Goal: Task Accomplishment & Management: Complete application form

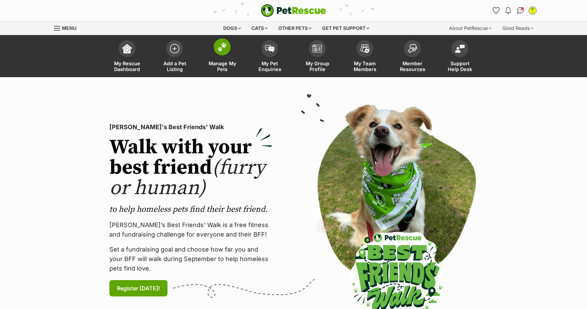
click at [225, 46] on img at bounding box center [222, 46] width 10 height 9
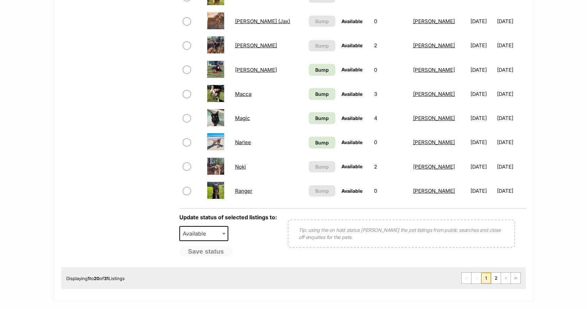
scroll to position [465, 0]
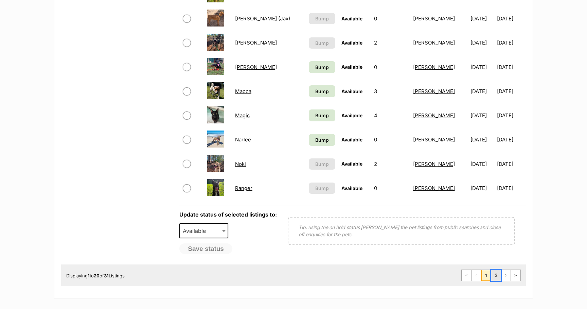
click at [496, 277] on link "2" at bounding box center [496, 275] width 10 height 11
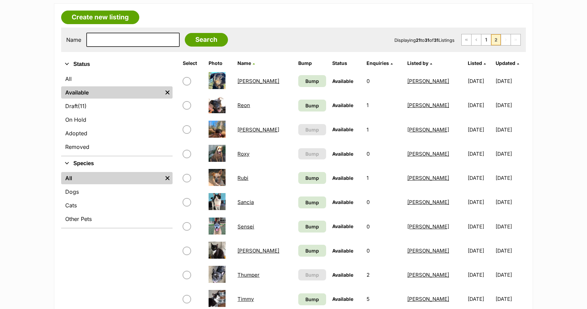
scroll to position [114, 0]
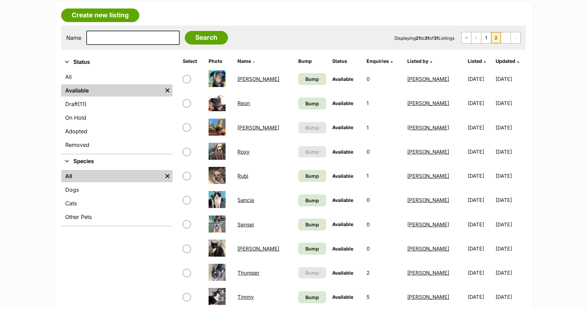
click at [245, 153] on link "Roxy" at bounding box center [244, 152] width 12 height 6
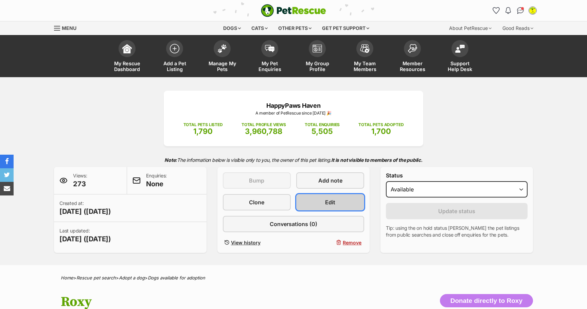
click at [325, 201] on link "Edit" at bounding box center [330, 202] width 68 height 16
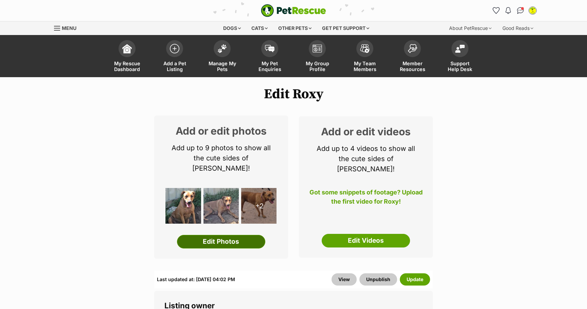
click at [221, 237] on link "Edit Photos" at bounding box center [221, 242] width 88 height 14
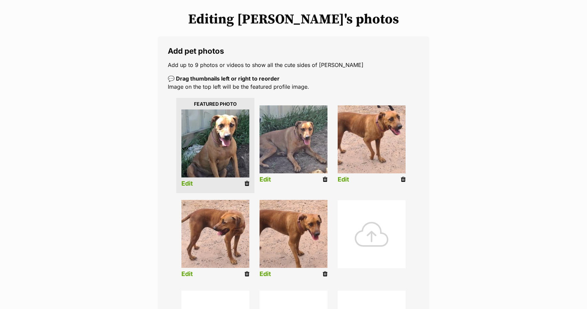
scroll to position [80, 0]
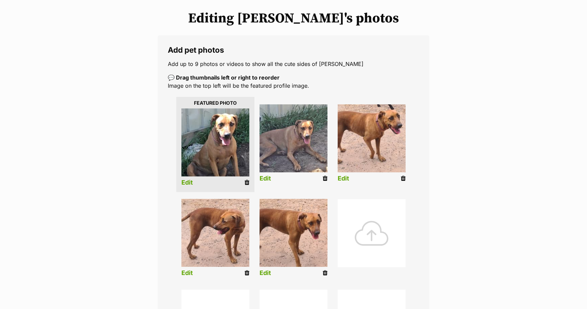
click at [371, 226] on div at bounding box center [372, 233] width 68 height 68
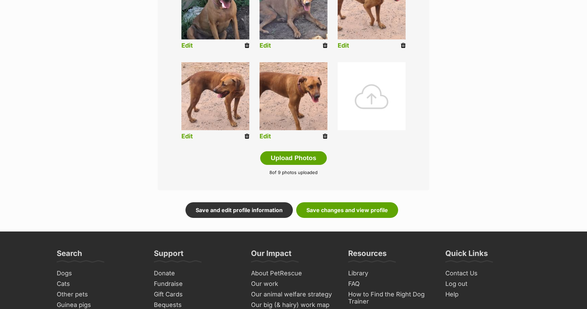
scroll to position [315, 0]
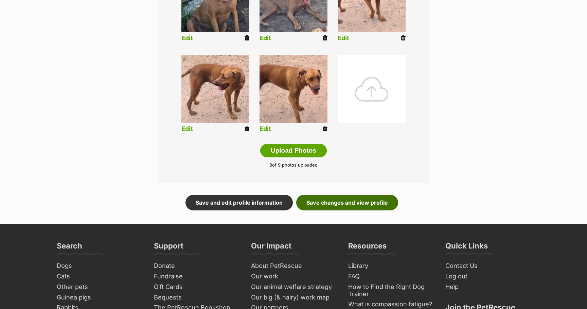
click at [351, 205] on link "Save changes and view profile" at bounding box center [347, 203] width 102 height 16
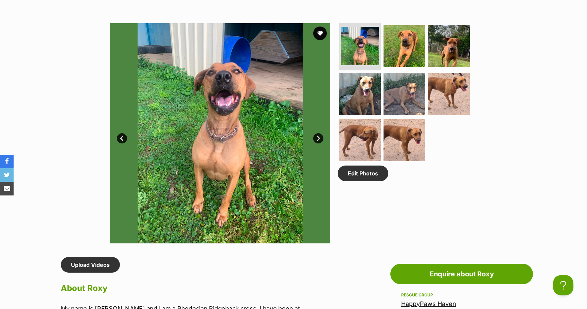
scroll to position [342, 0]
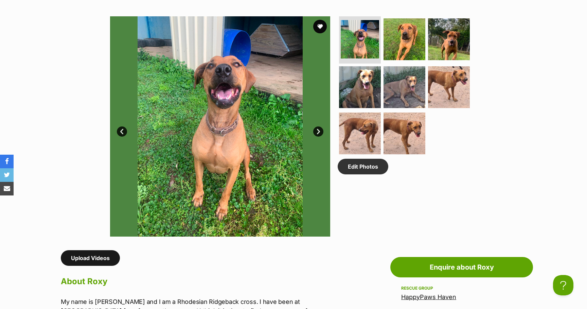
click at [86, 260] on link "Upload Videos" at bounding box center [90, 258] width 59 height 16
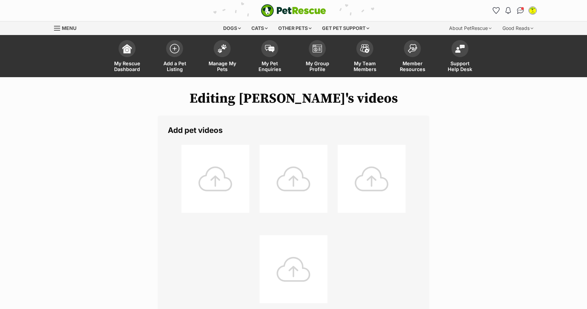
click at [214, 177] on div at bounding box center [215, 179] width 68 height 68
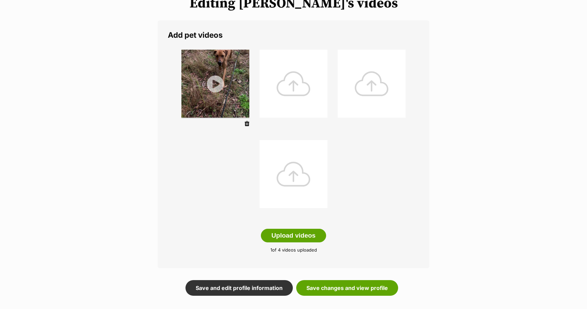
scroll to position [98, 0]
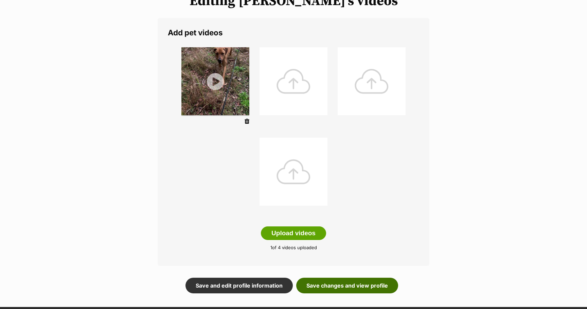
click at [360, 287] on link "Save changes and view profile" at bounding box center [347, 286] width 102 height 16
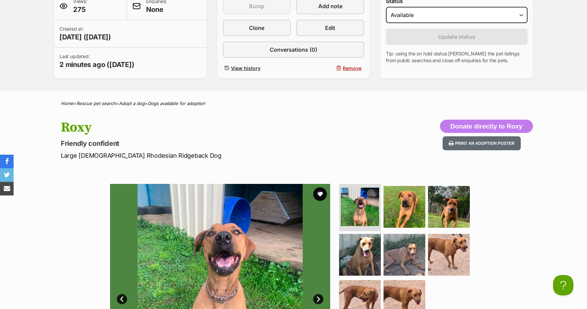
scroll to position [154, 0]
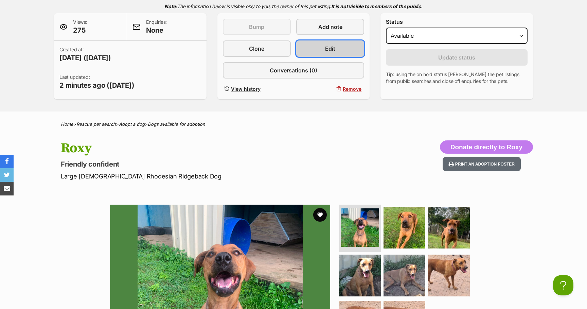
click at [334, 53] on span "Edit" at bounding box center [330, 49] width 10 height 8
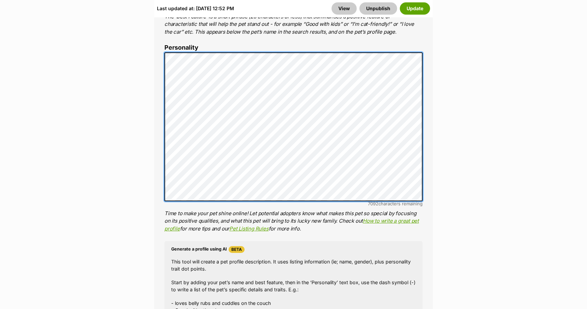
scroll to position [531, 0]
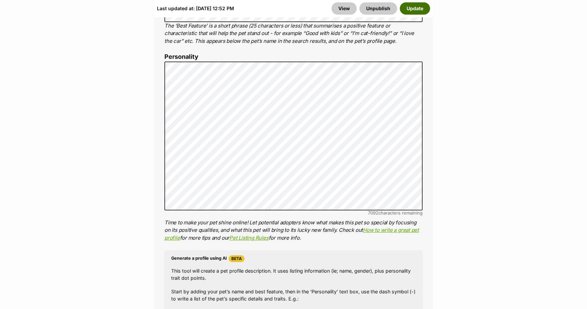
click at [420, 10] on button "Update" at bounding box center [415, 8] width 30 height 12
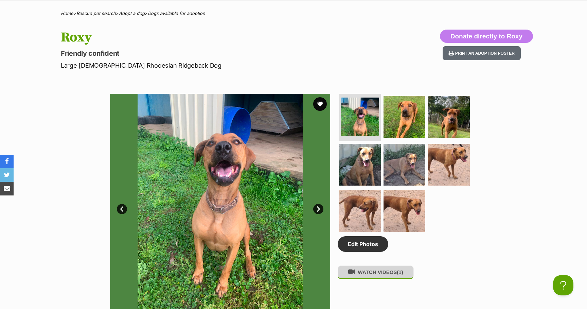
click at [392, 273] on button "WATCH VIDEOS (1)" at bounding box center [376, 271] width 76 height 13
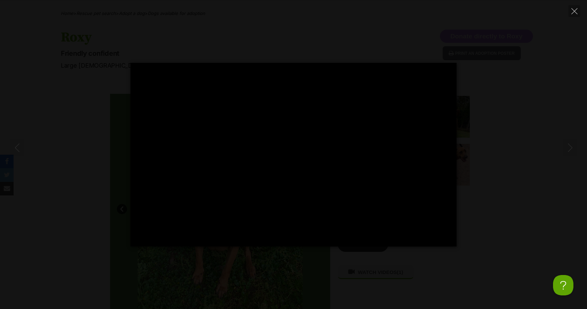
type input "100.00"
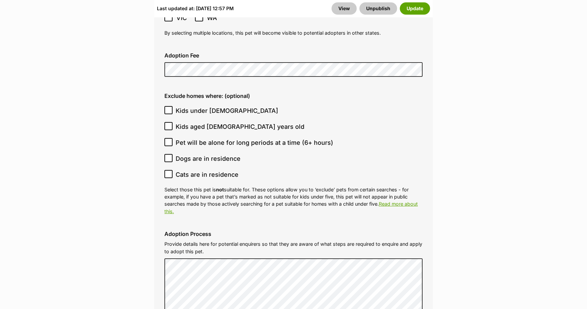
scroll to position [1949, 0]
click at [171, 171] on icon at bounding box center [168, 173] width 5 height 5
click at [171, 169] on input "Cats are in residence" at bounding box center [168, 173] width 8 height 8
checkbox input "true"
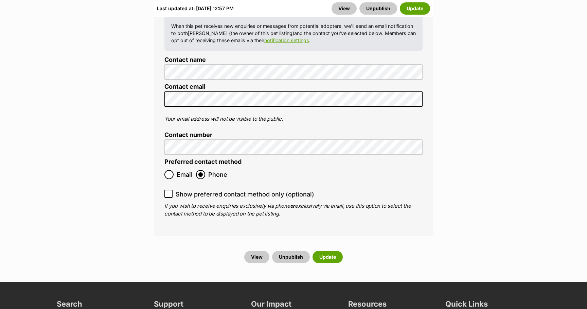
scroll to position [2928, 0]
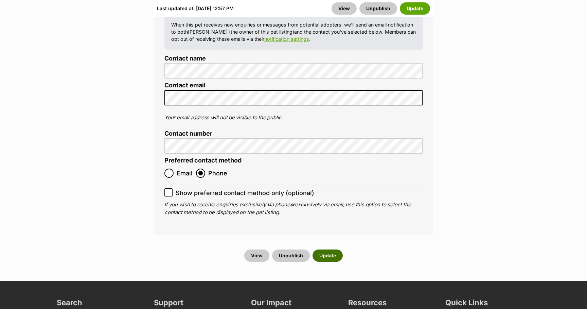
click at [331, 249] on button "Update" at bounding box center [328, 255] width 30 height 12
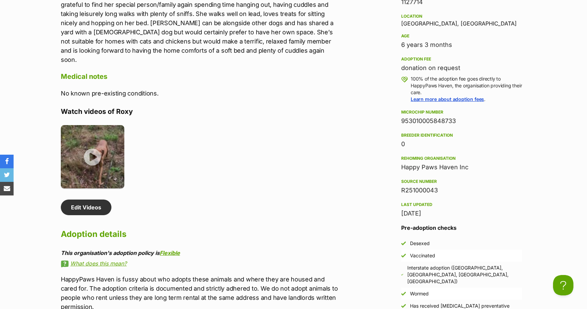
scroll to position [661, 0]
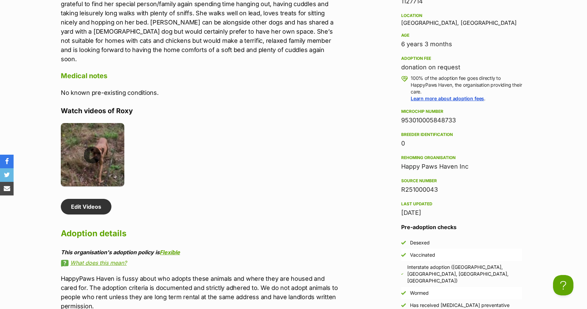
click at [94, 151] on img at bounding box center [93, 155] width 64 height 64
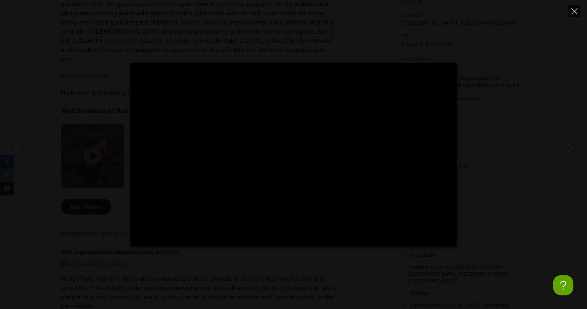
type input "100.00"
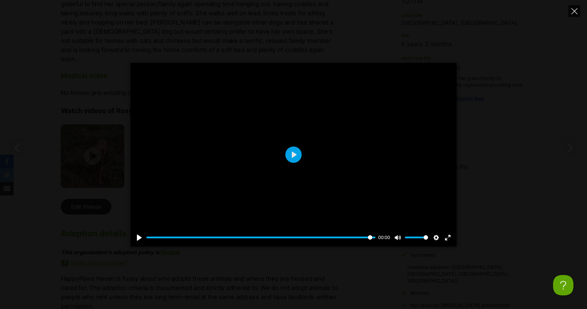
click at [575, 11] on icon "Close" at bounding box center [575, 11] width 6 height 6
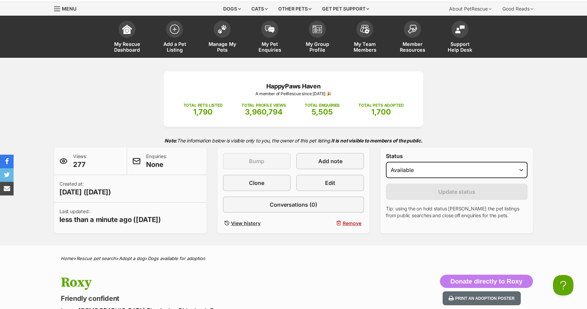
scroll to position [0, 0]
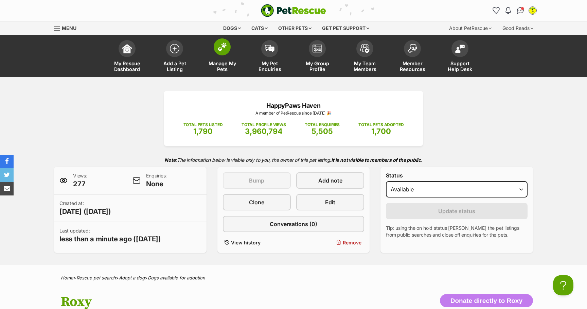
click at [222, 53] on span at bounding box center [222, 46] width 17 height 17
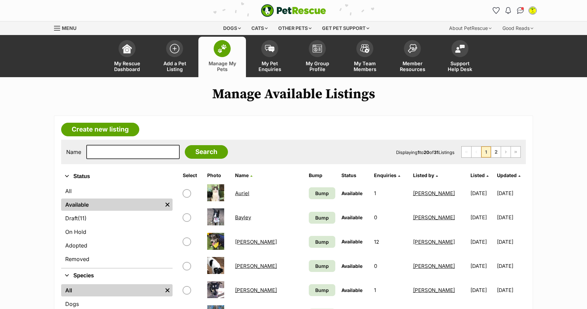
click at [248, 217] on link "Bayley" at bounding box center [243, 217] width 16 height 6
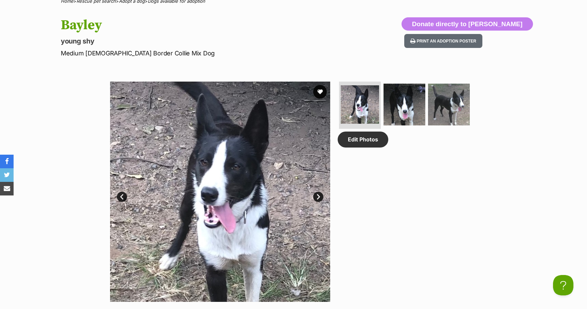
scroll to position [270, 0]
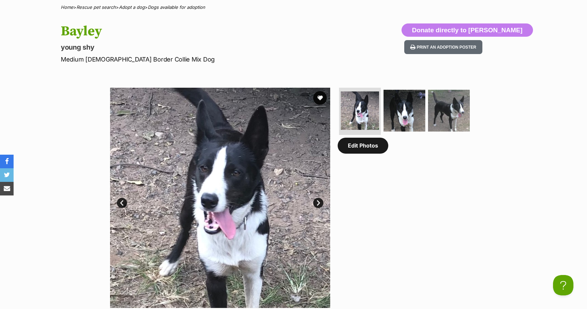
click at [369, 146] on link "Edit Photos" at bounding box center [363, 146] width 51 height 16
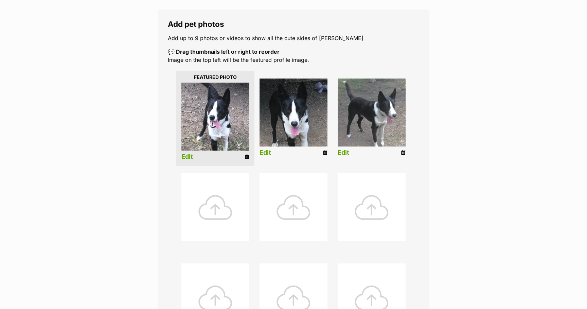
scroll to position [110, 0]
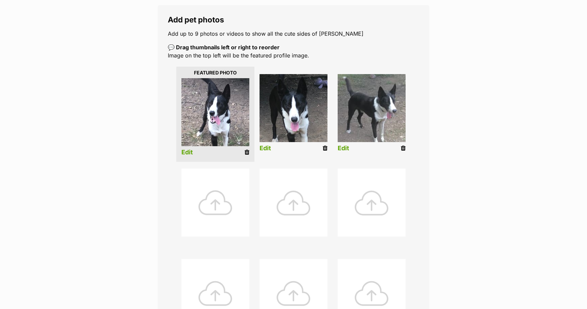
click at [219, 207] on div at bounding box center [215, 203] width 68 height 68
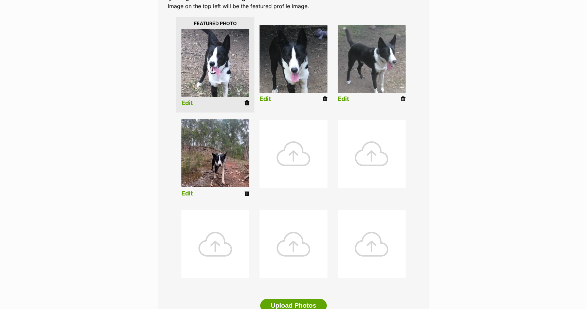
scroll to position [0, 0]
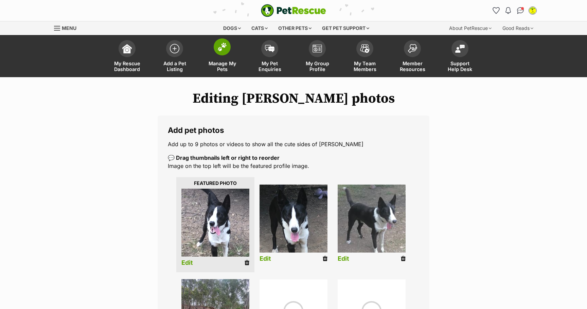
click at [225, 51] on img at bounding box center [222, 46] width 10 height 9
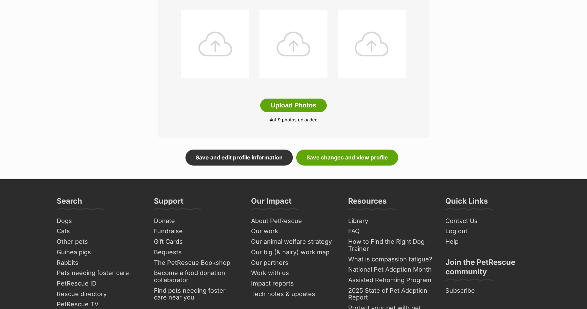
scroll to position [396, 0]
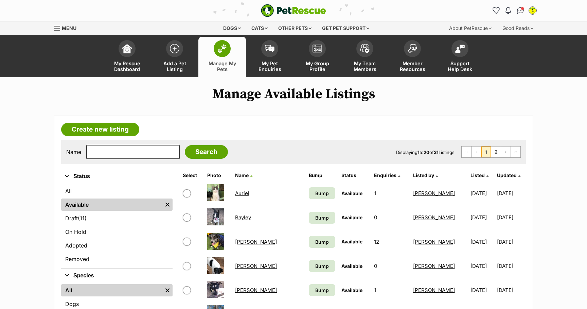
click at [246, 217] on link "Bayley" at bounding box center [243, 217] width 16 height 6
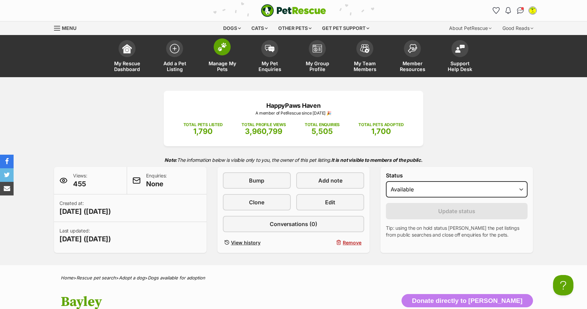
click at [218, 49] on img at bounding box center [222, 46] width 10 height 9
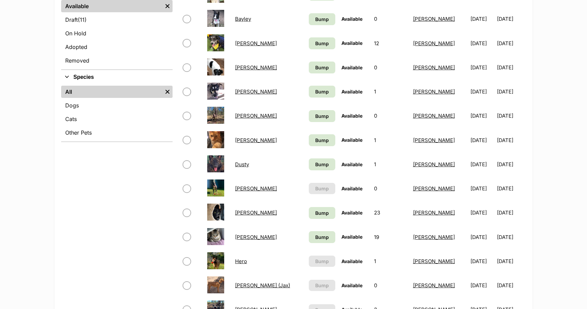
scroll to position [205, 0]
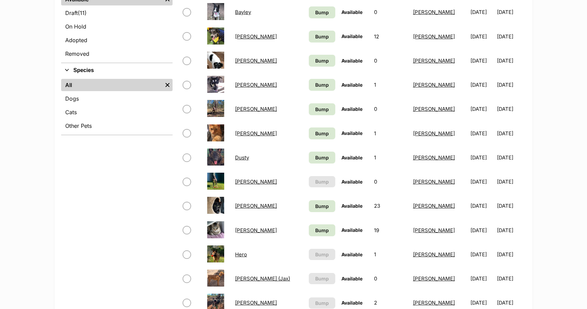
click at [239, 111] on link "[PERSON_NAME]" at bounding box center [256, 109] width 42 height 6
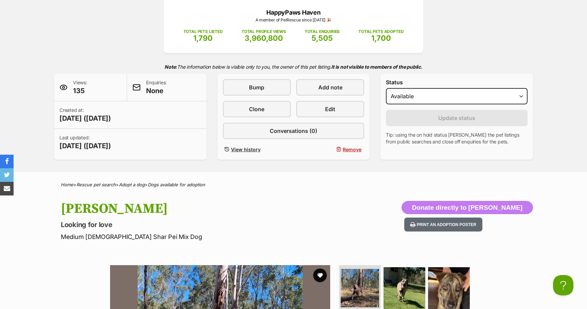
scroll to position [56, 0]
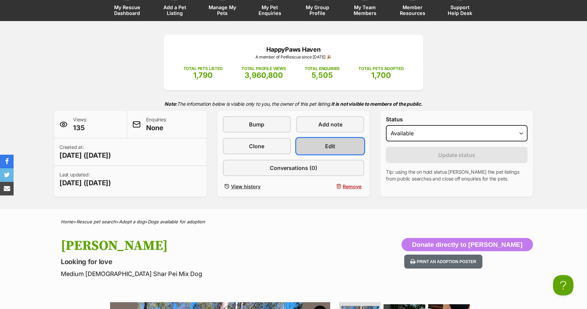
click at [322, 145] on link "Edit" at bounding box center [330, 146] width 68 height 16
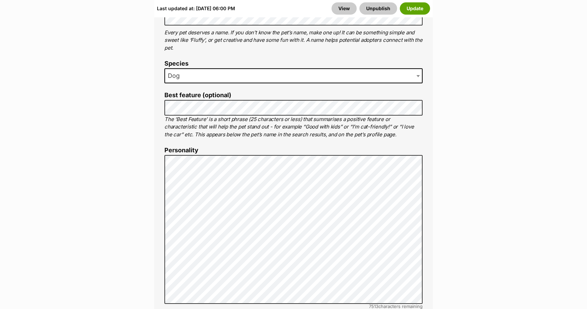
scroll to position [441, 0]
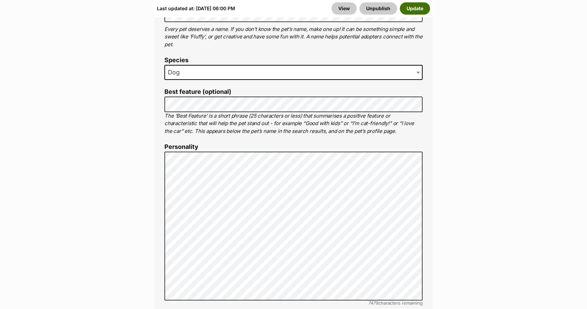
click at [411, 7] on button "Update" at bounding box center [415, 8] width 30 height 12
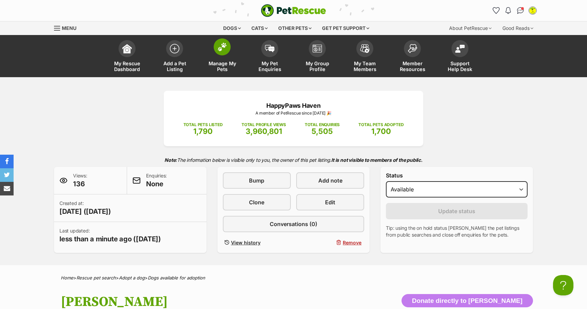
click at [222, 52] on span at bounding box center [222, 46] width 17 height 17
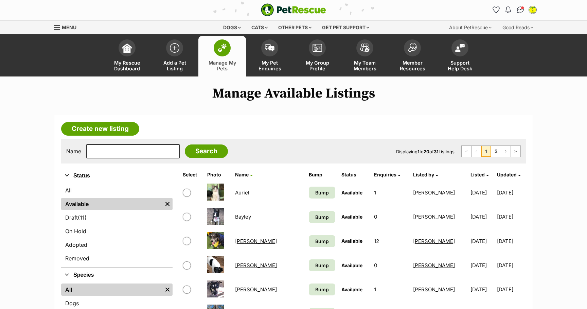
scroll to position [0, 0]
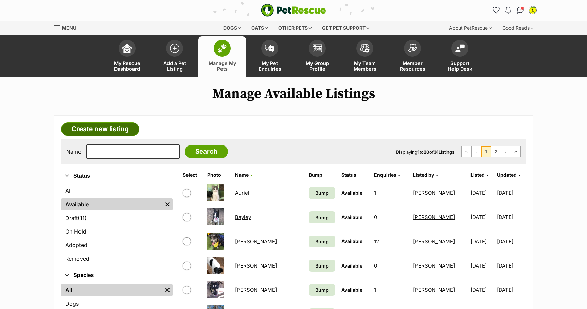
click at [118, 127] on link "Create new listing" at bounding box center [100, 129] width 78 height 14
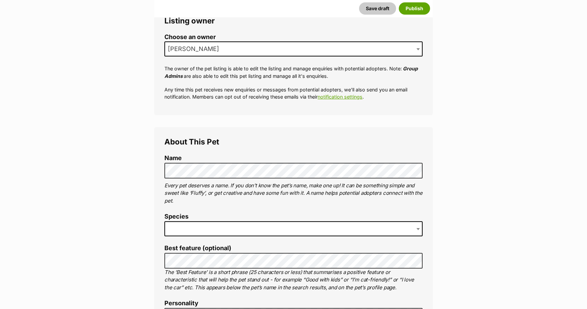
scroll to position [154, 0]
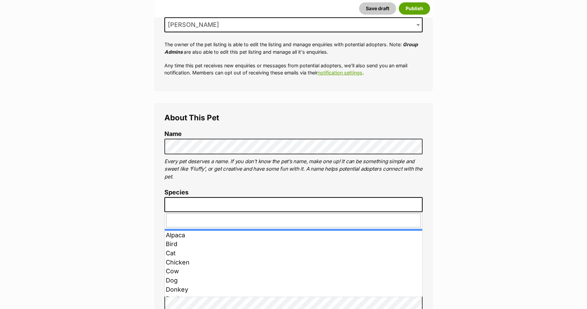
click at [247, 204] on span at bounding box center [293, 204] width 258 height 15
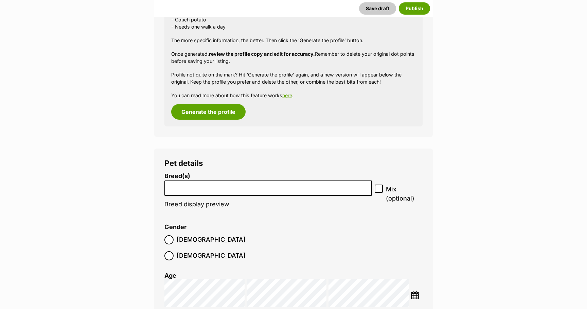
scroll to position [692, 0]
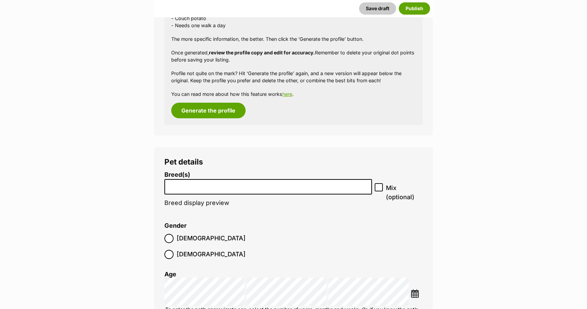
click at [218, 191] on li at bounding box center [268, 187] width 203 height 14
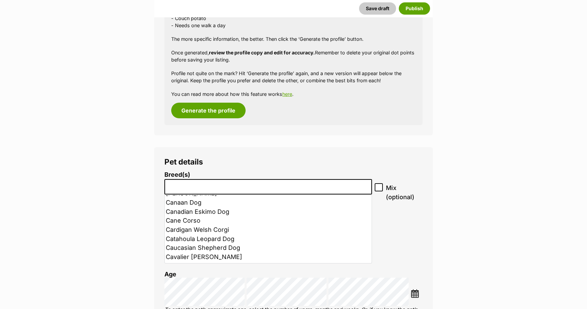
scroll to position [560, 0]
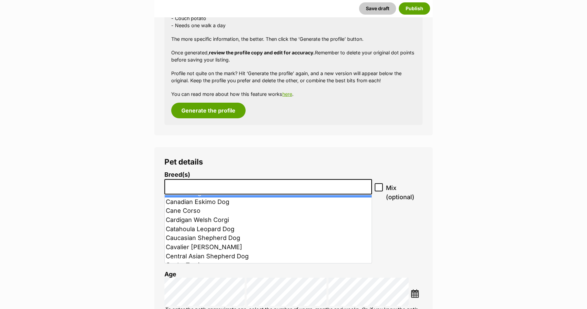
click at [246, 191] on li at bounding box center [268, 187] width 203 height 14
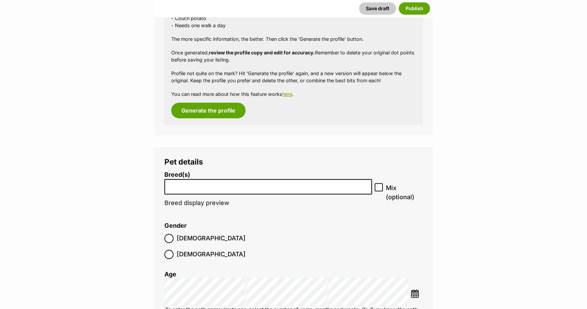
click at [226, 189] on input "search" at bounding box center [268, 184] width 203 height 7
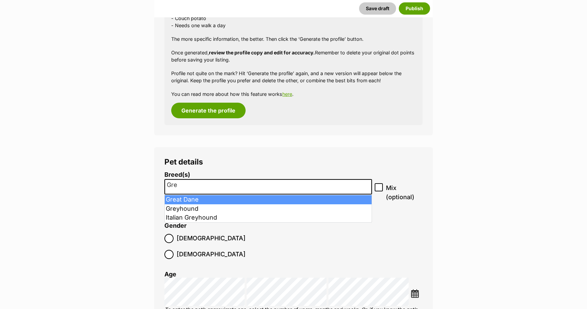
type input "Gre"
select select "100"
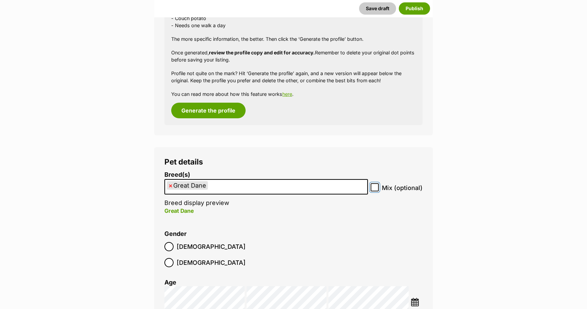
click at [376, 190] on input "Mix (optional)" at bounding box center [375, 187] width 8 height 8
checkbox input "true"
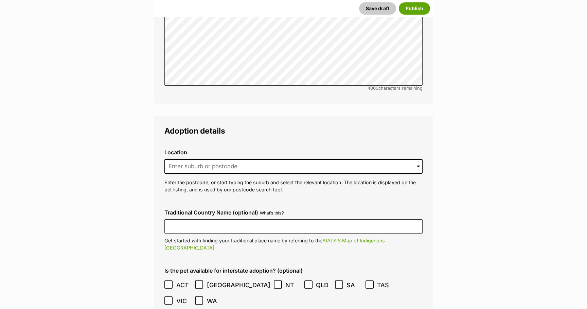
scroll to position [1472, 0]
click at [220, 158] on input at bounding box center [293, 165] width 258 height 15
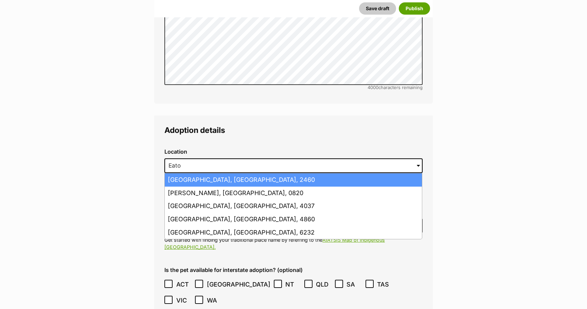
click at [217, 173] on li "Eatonsville, New South Wales, 2460" at bounding box center [293, 179] width 257 height 13
type input "Eatonsville, New South Wales, 2460"
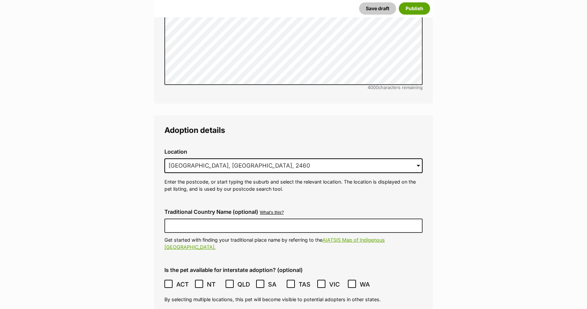
click at [169, 282] on icon at bounding box center [169, 283] width 4 height 3
click at [229, 282] on icon at bounding box center [230, 283] width 4 height 3
click at [291, 282] on icon at bounding box center [291, 283] width 4 height 3
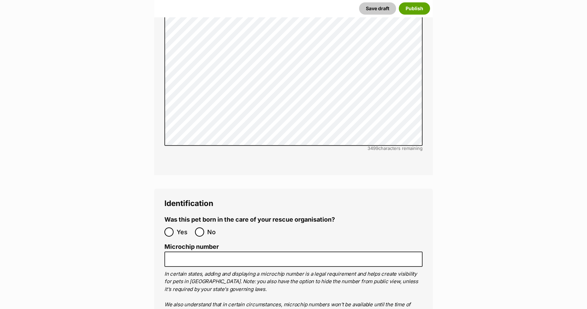
scroll to position [2022, 0]
click at [200, 226] on input "No" at bounding box center [199, 230] width 9 height 9
radio input "true"
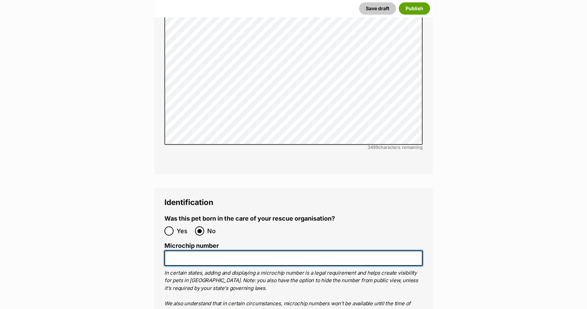
click at [177, 250] on input "Microchip number" at bounding box center [293, 257] width 258 height 15
paste input "900263000521125"
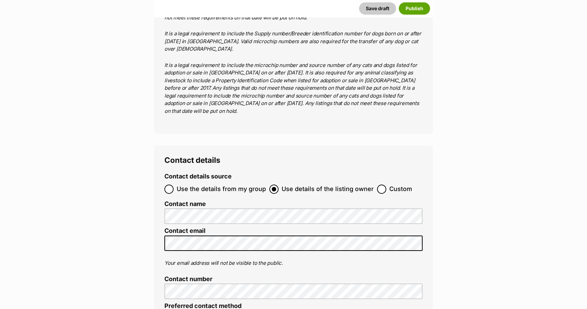
scroll to position [2533, 0]
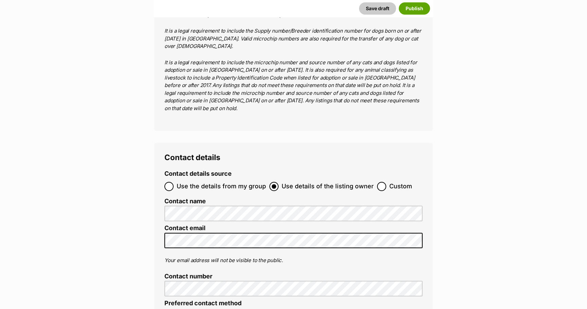
type input "900263000521125"
click at [168, 182] on input "Use the details from my group" at bounding box center [168, 186] width 9 height 9
radio input "true"
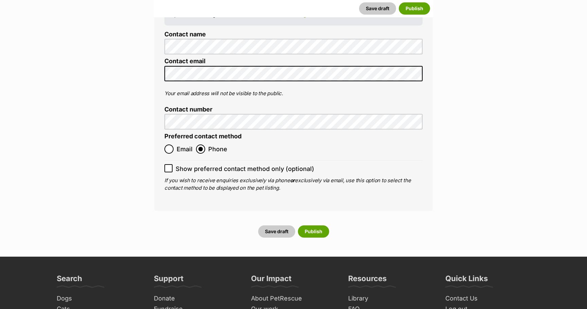
scroll to position [2747, 0]
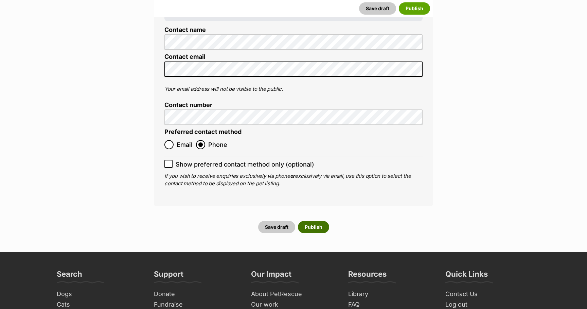
click at [316, 221] on button "Publish" at bounding box center [313, 227] width 31 height 12
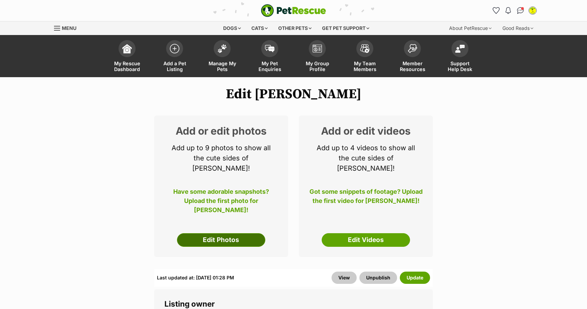
click at [237, 233] on link "Edit Photos" at bounding box center [221, 240] width 88 height 14
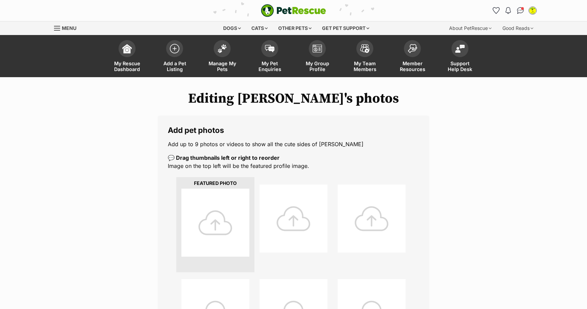
click at [219, 226] on div at bounding box center [215, 223] width 68 height 68
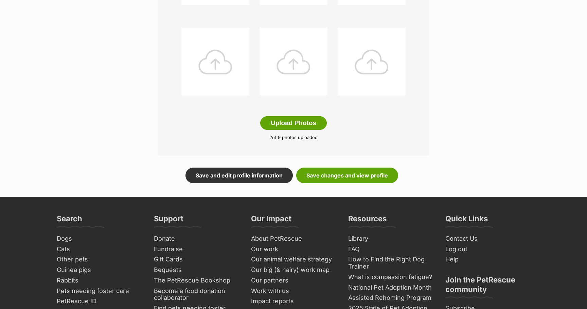
scroll to position [343, 0]
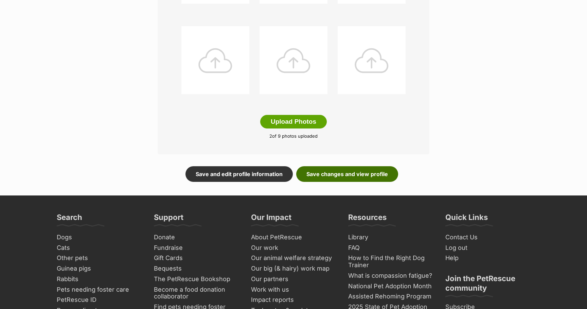
click at [337, 173] on link "Save changes and view profile" at bounding box center [347, 174] width 102 height 16
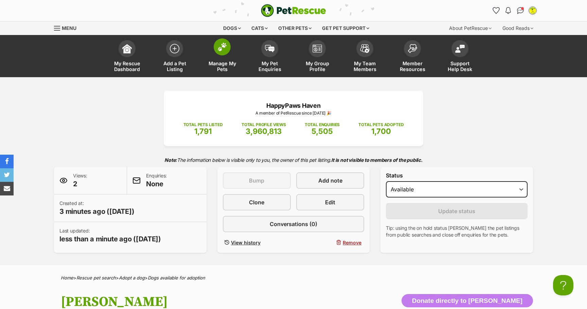
click at [220, 59] on link "Manage My Pets" at bounding box center [222, 57] width 48 height 40
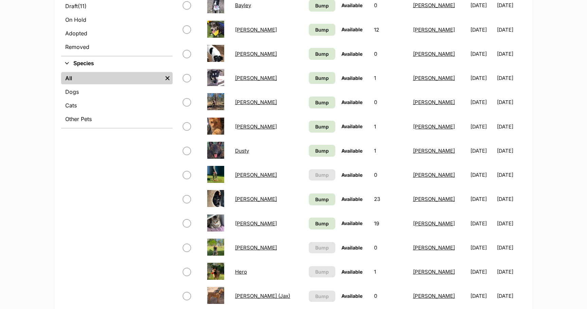
scroll to position [212, 0]
click at [242, 177] on link "[PERSON_NAME]" at bounding box center [256, 174] width 42 height 6
